Goal: Task Accomplishment & Management: Use online tool/utility

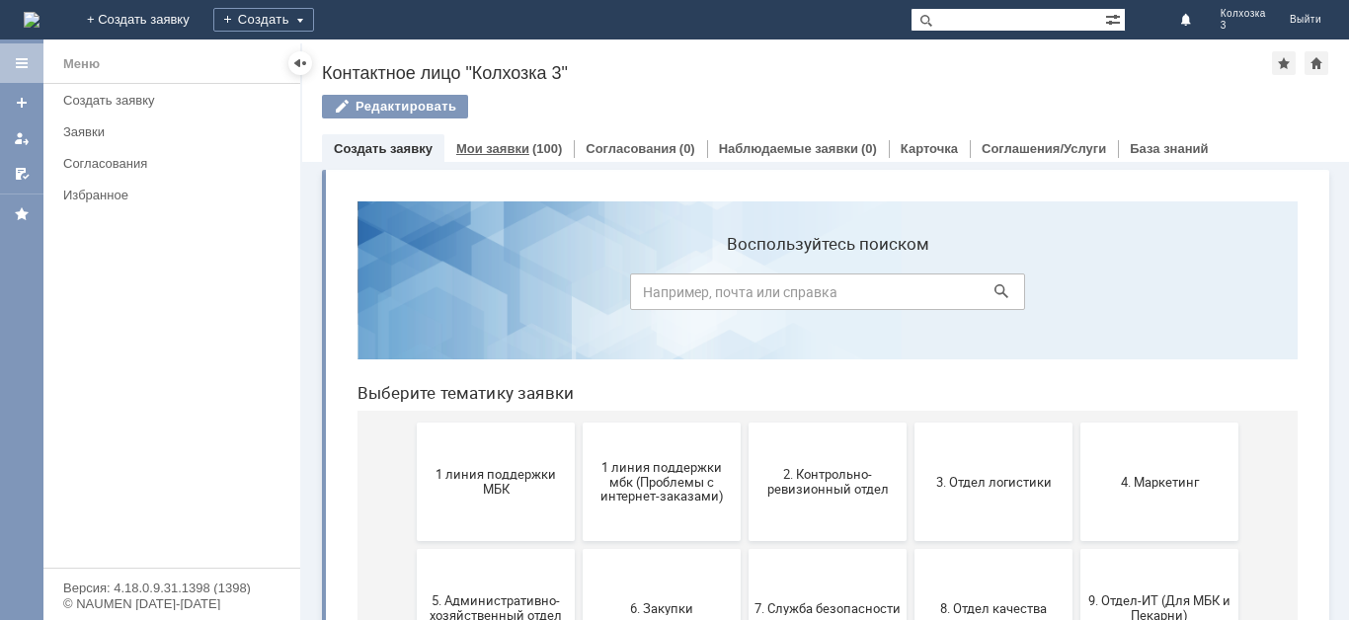
click at [490, 150] on link "Мои заявки" at bounding box center [492, 148] width 73 height 15
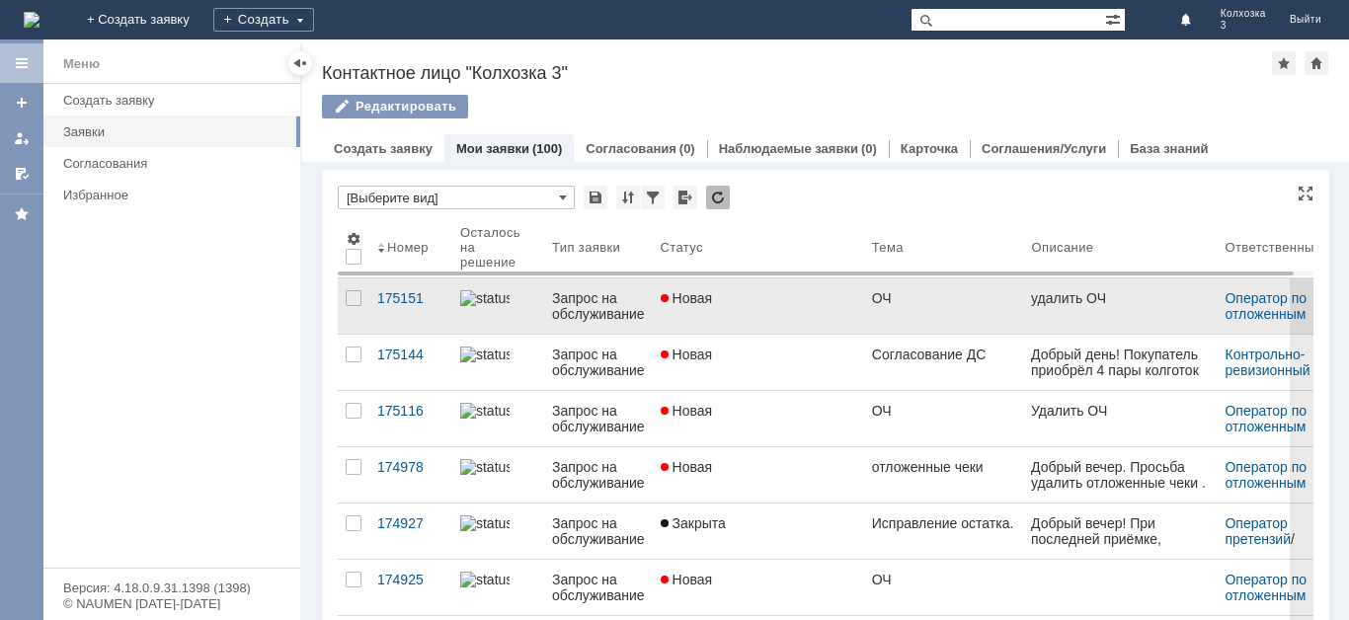
click at [773, 297] on div "Новая" at bounding box center [759, 298] width 196 height 16
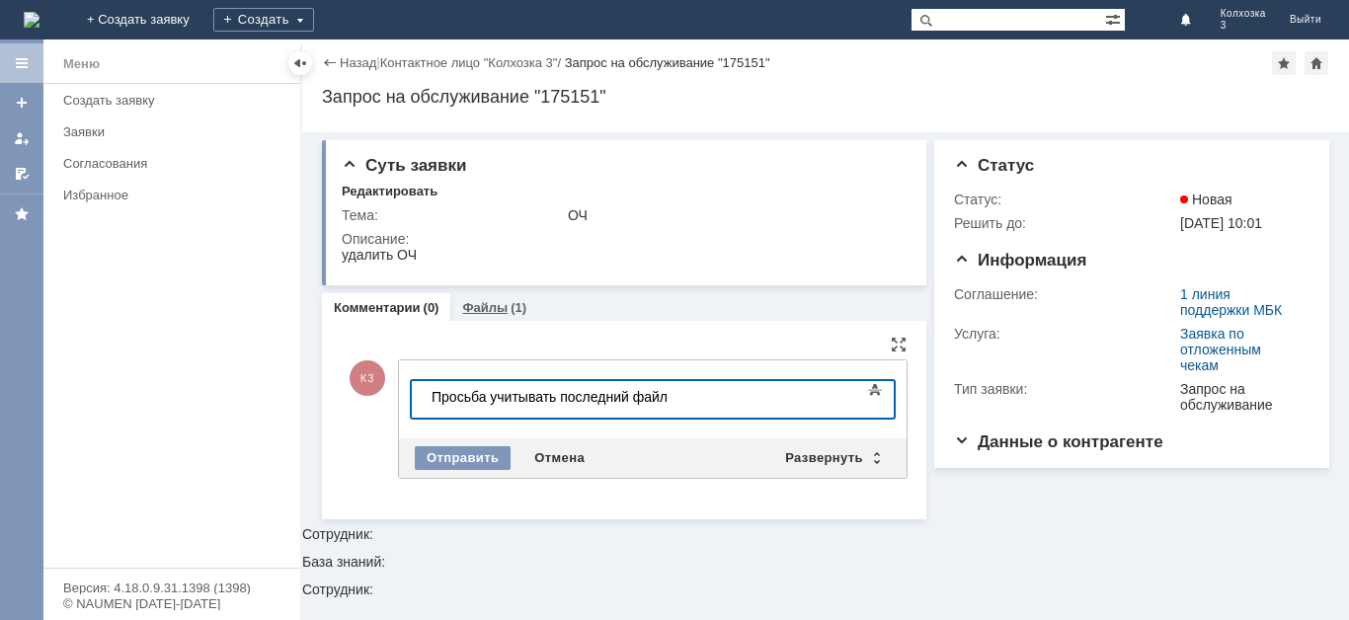
click at [489, 308] on link "Файлы" at bounding box center [484, 307] width 45 height 15
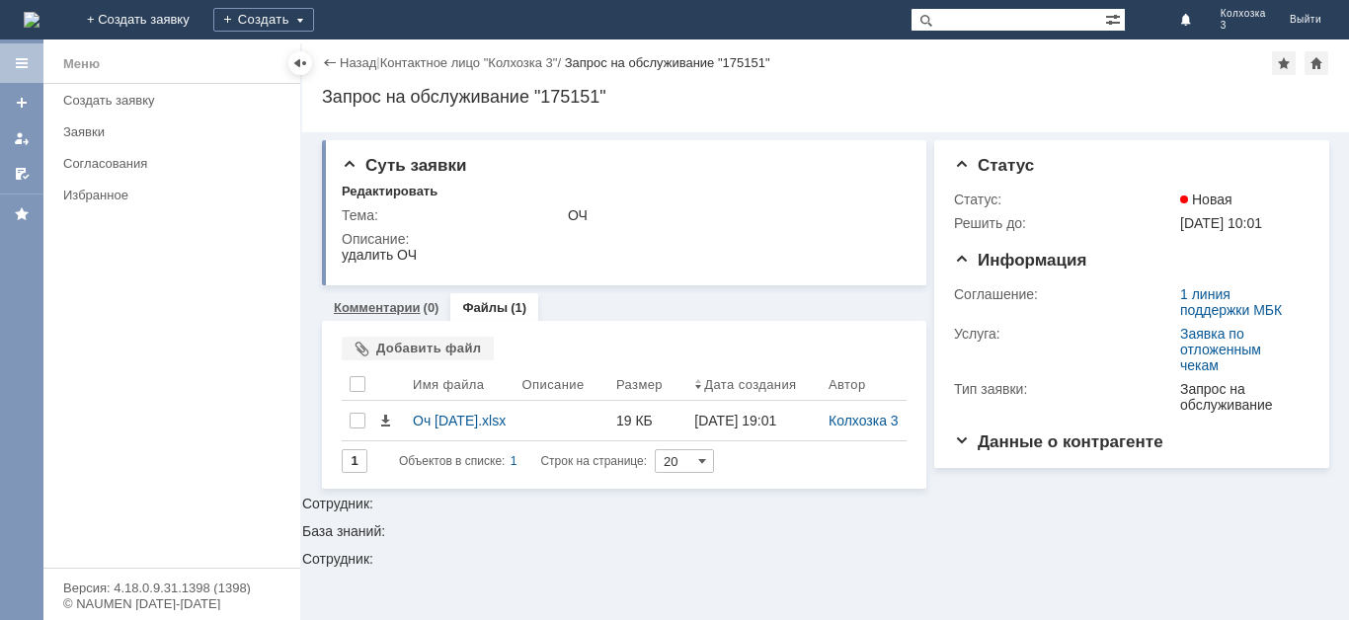
click at [375, 307] on link "Комментарии" at bounding box center [377, 307] width 87 height 15
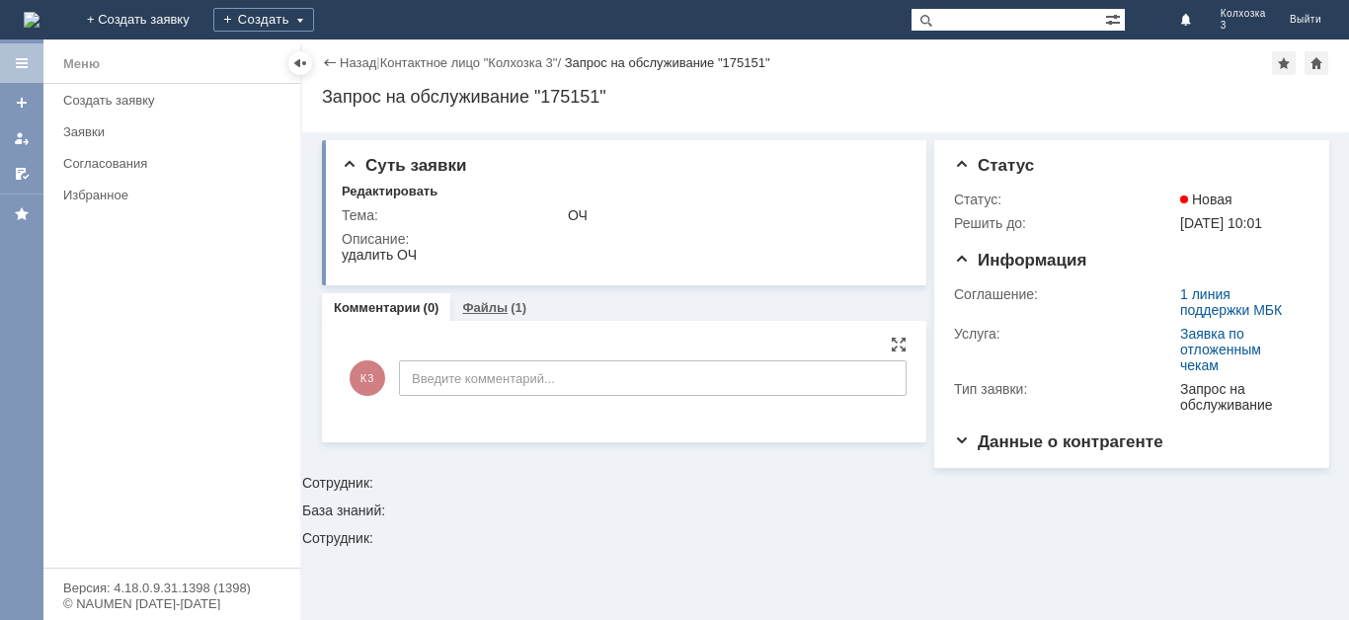
click at [473, 310] on link "Файлы" at bounding box center [484, 307] width 45 height 15
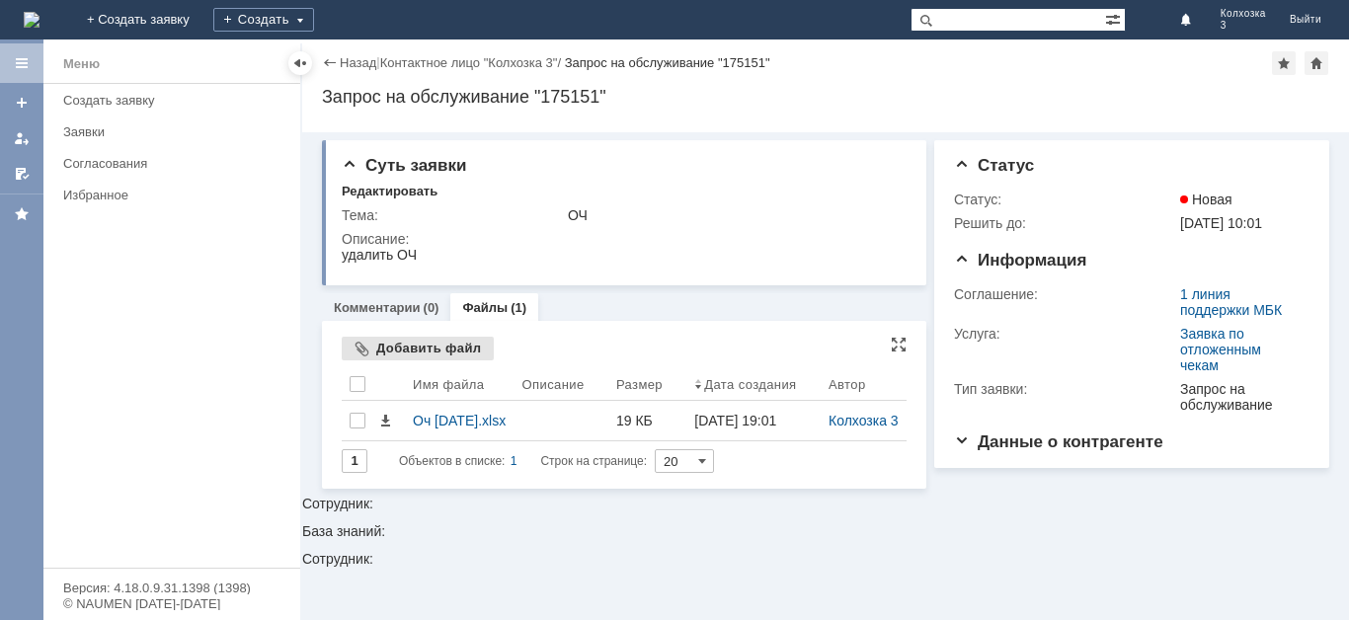
click at [431, 350] on div "Добавить файл" at bounding box center [418, 349] width 152 height 24
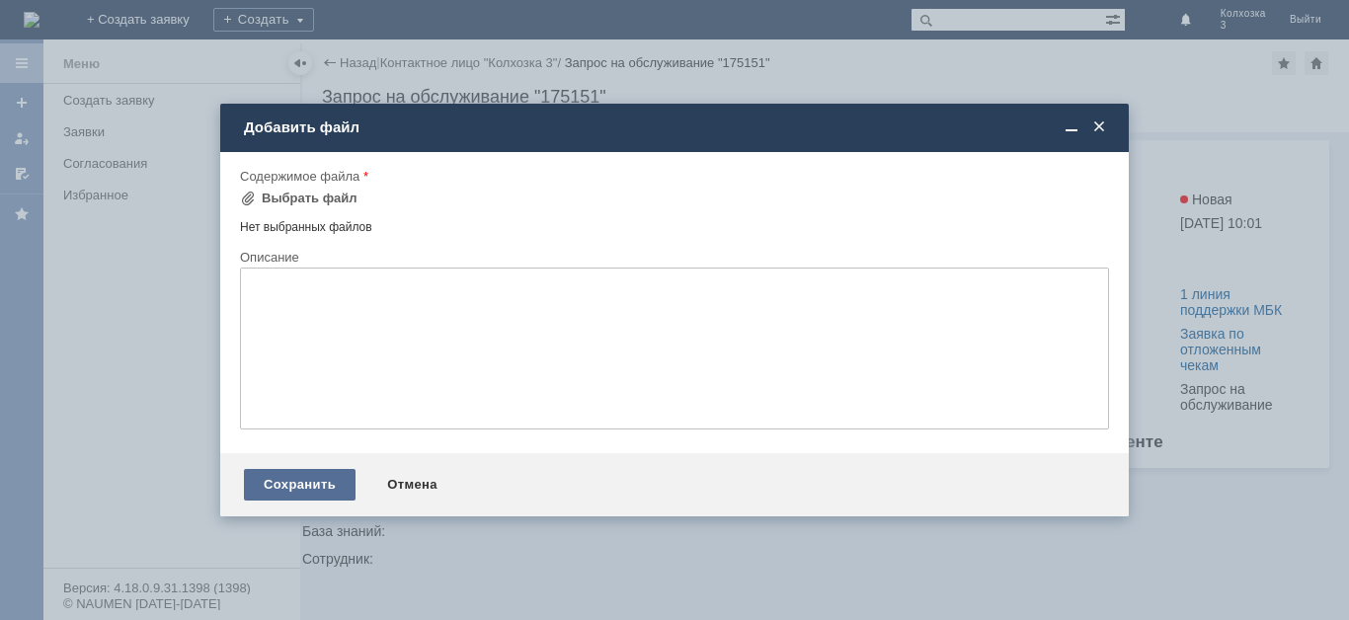
click at [309, 477] on div "Сохранить" at bounding box center [300, 485] width 112 height 32
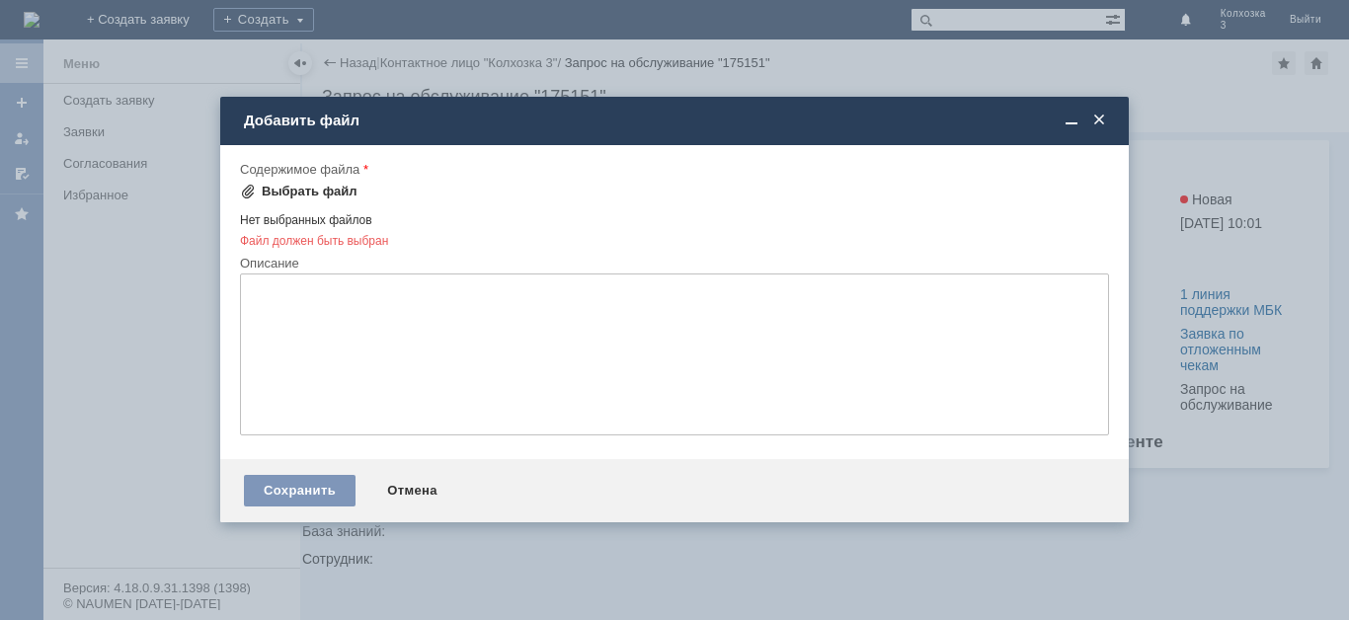
click at [329, 189] on div "Выбрать файл" at bounding box center [310, 192] width 96 height 16
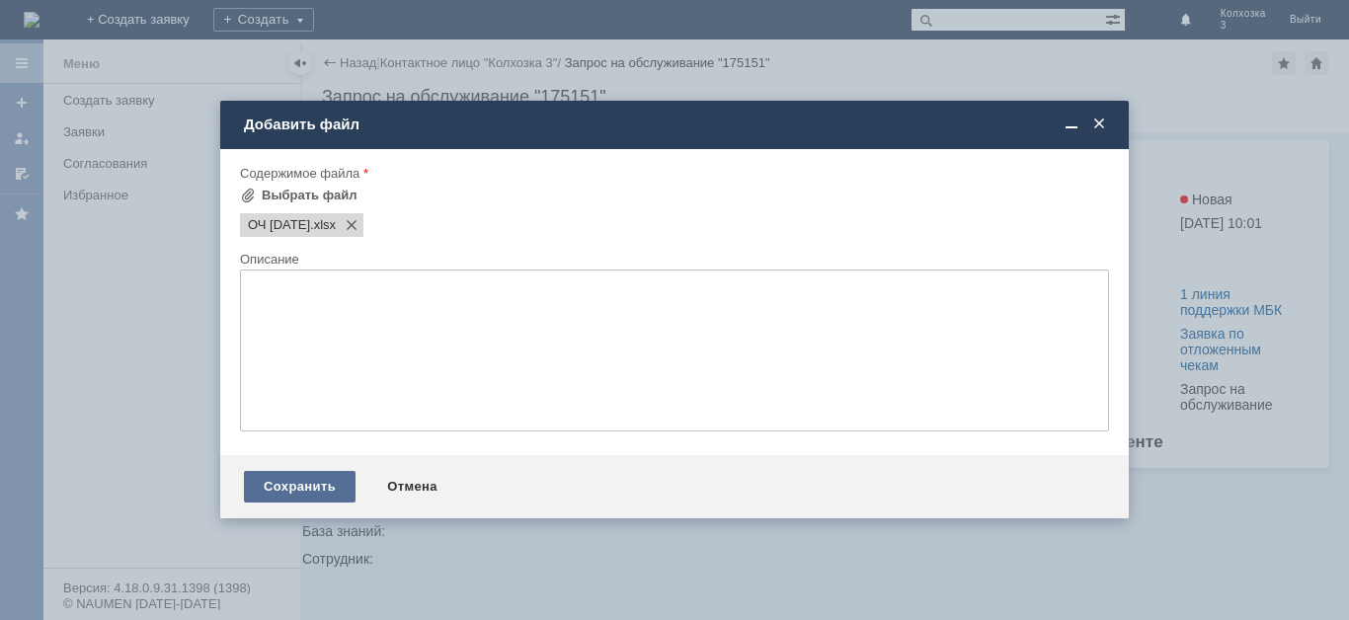
click at [314, 475] on div "Сохранить" at bounding box center [300, 487] width 112 height 32
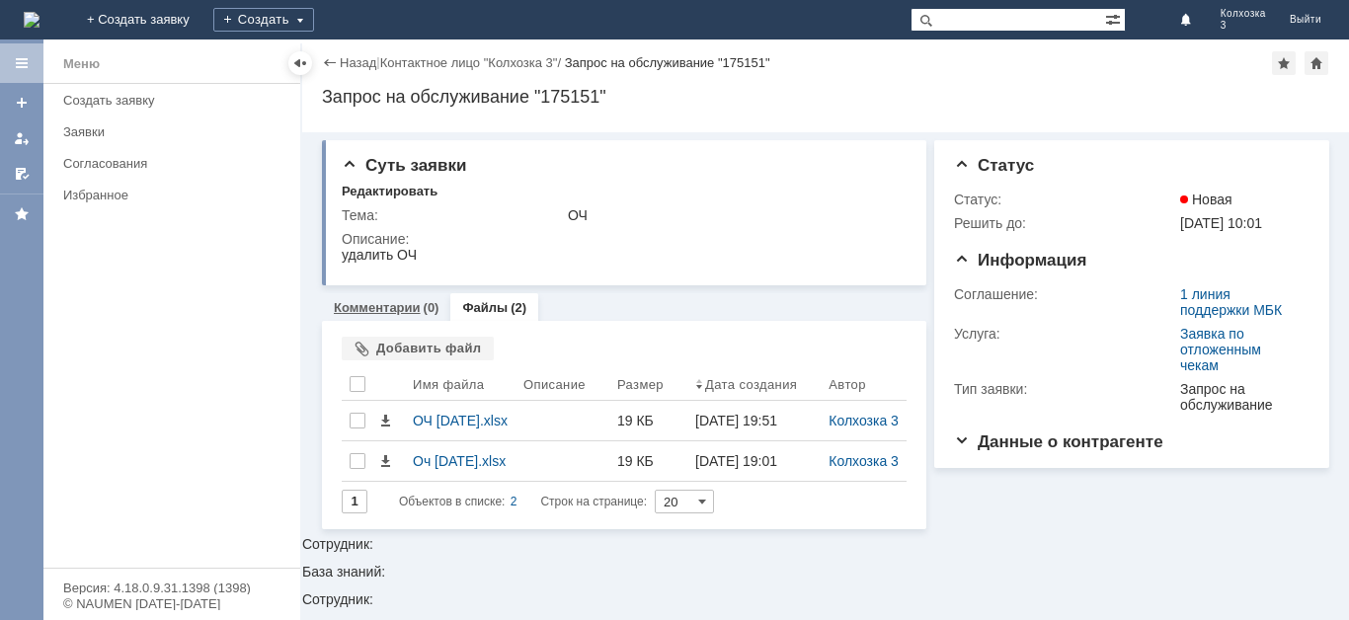
click at [387, 306] on link "Комментарии" at bounding box center [377, 307] width 87 height 15
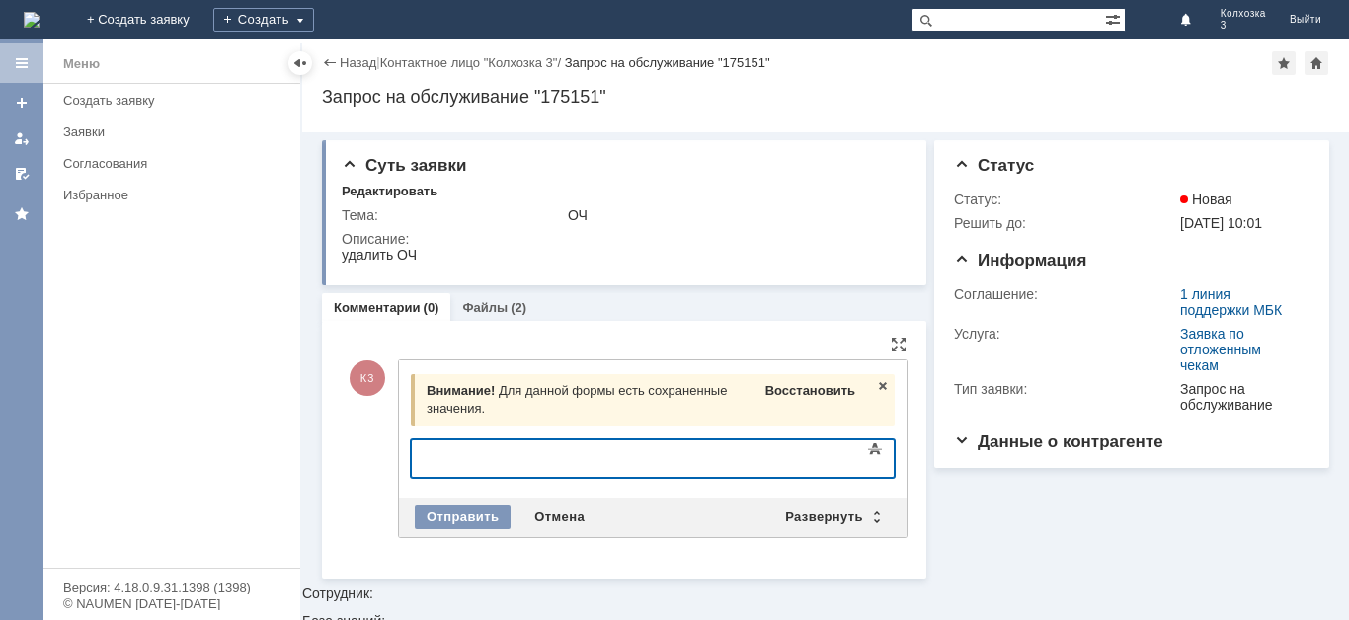
click at [778, 393] on span "Восстановить" at bounding box center [810, 390] width 90 height 15
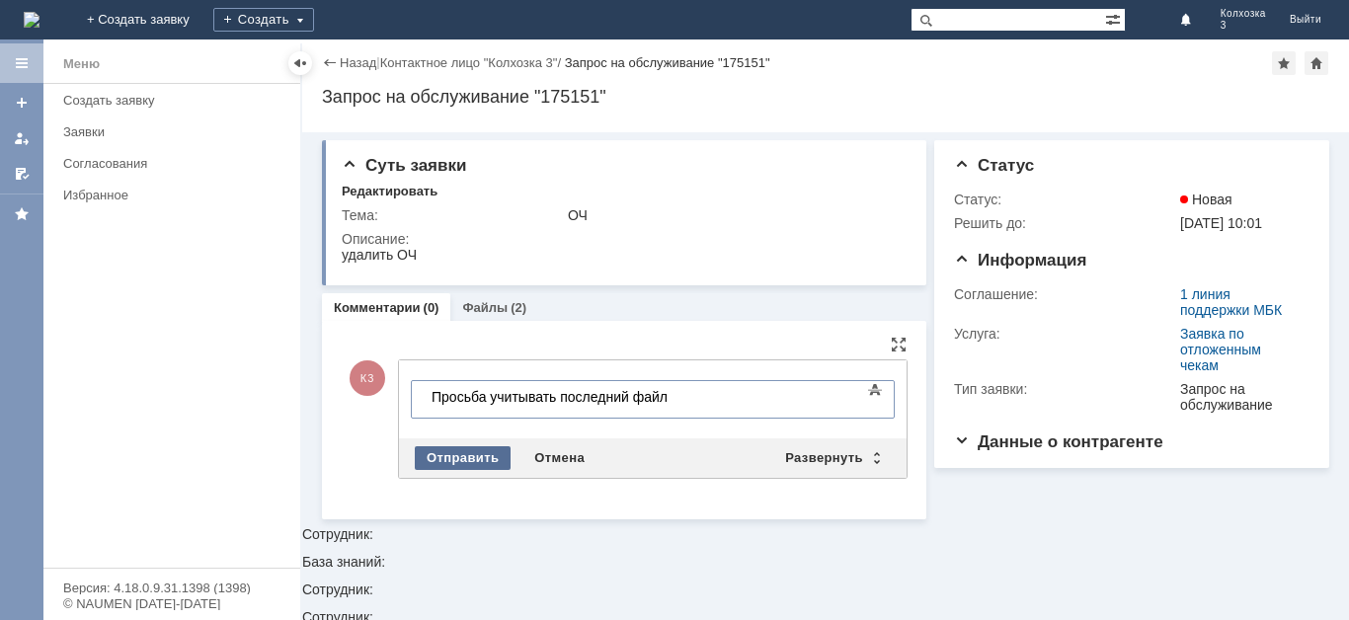
click at [461, 463] on div "Отправить" at bounding box center [463, 458] width 96 height 24
